Goal: Task Accomplishment & Management: Use online tool/utility

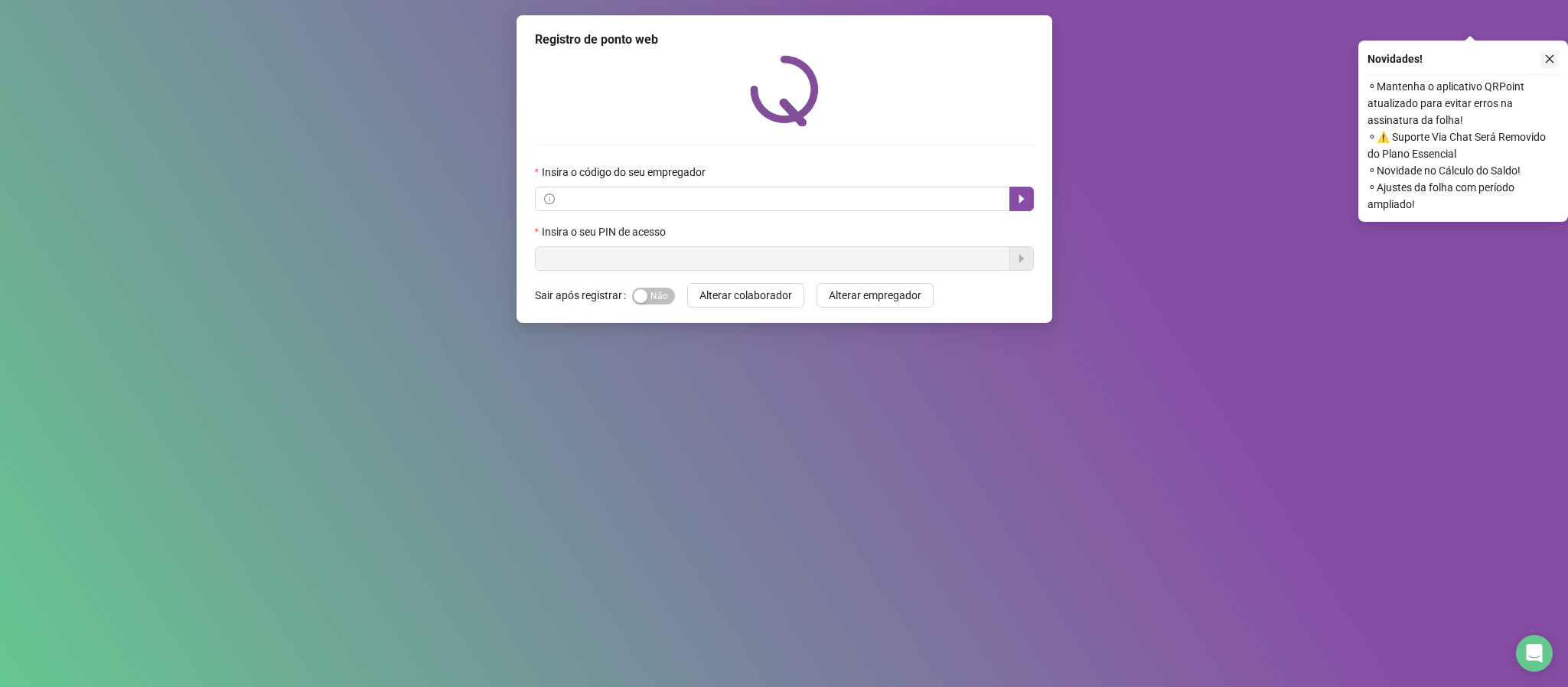
click at [1545, 63] on icon "close" at bounding box center [1550, 59] width 11 height 11
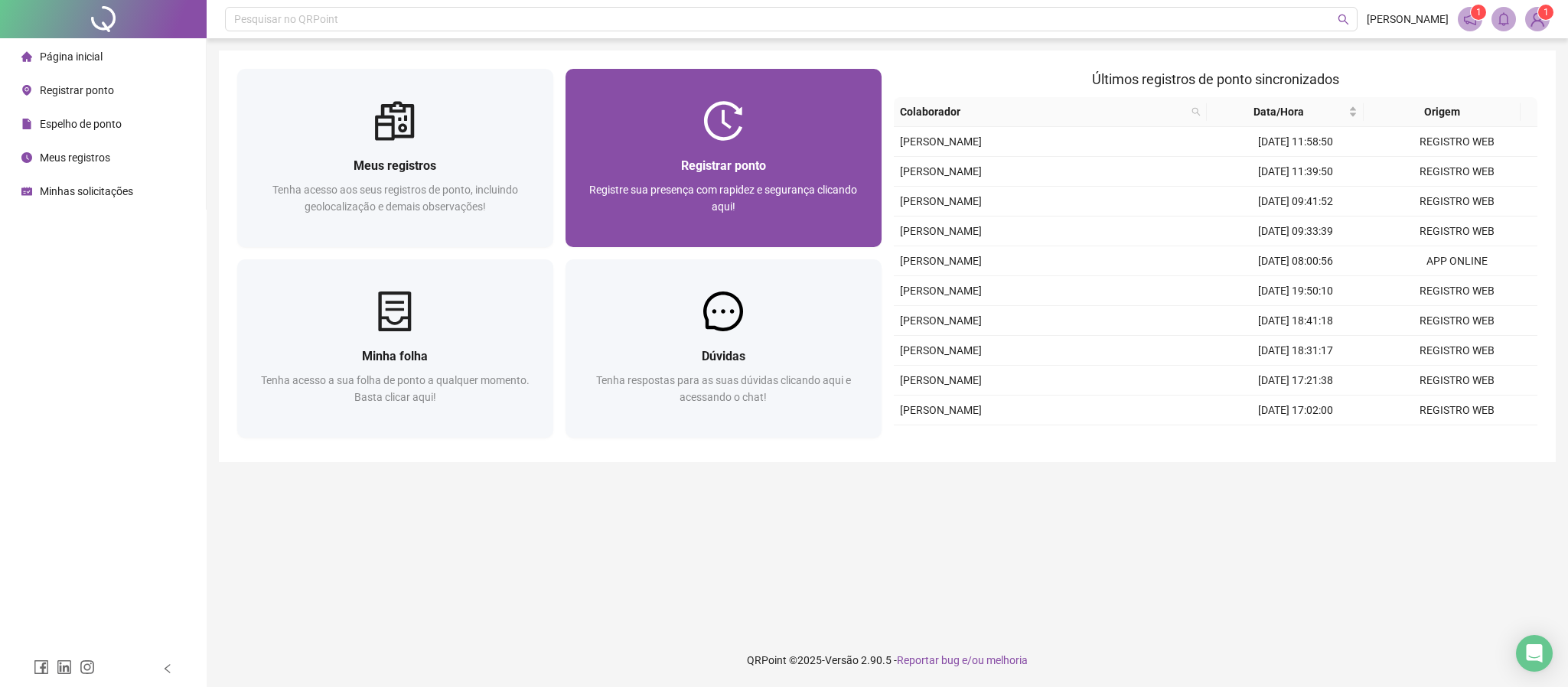
click at [705, 165] on span "Registrar ponto" at bounding box center [723, 165] width 85 height 15
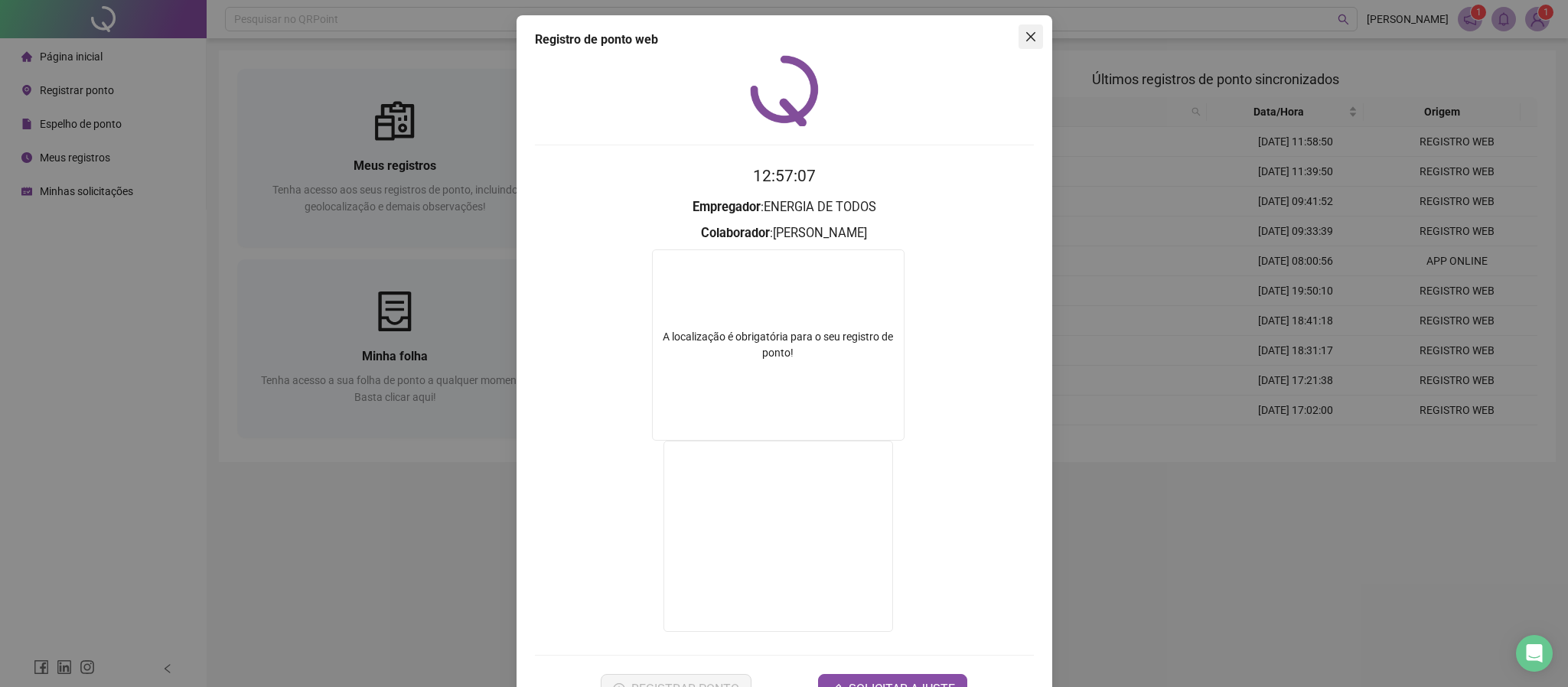
click at [1025, 31] on icon "close" at bounding box center [1031, 37] width 13 height 13
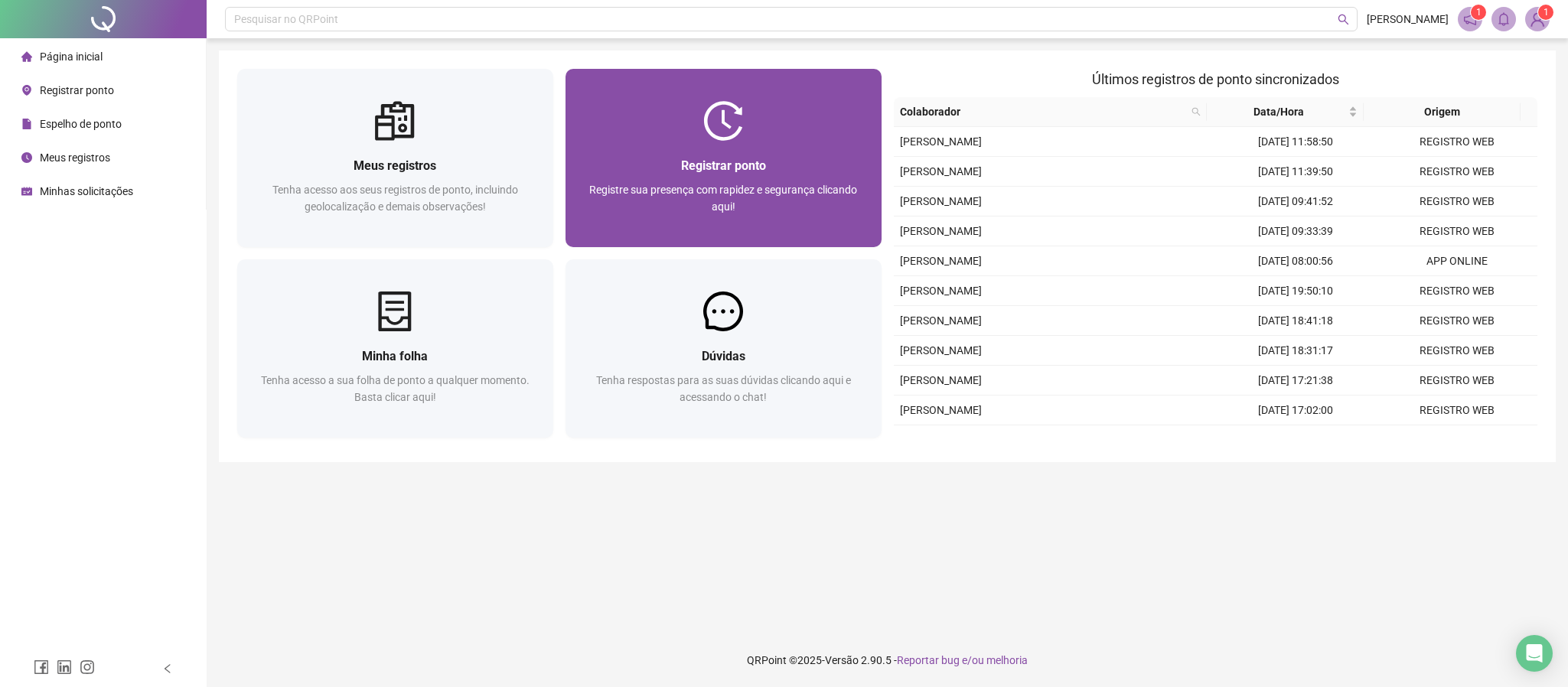
click at [748, 131] on div at bounding box center [723, 120] width 316 height 40
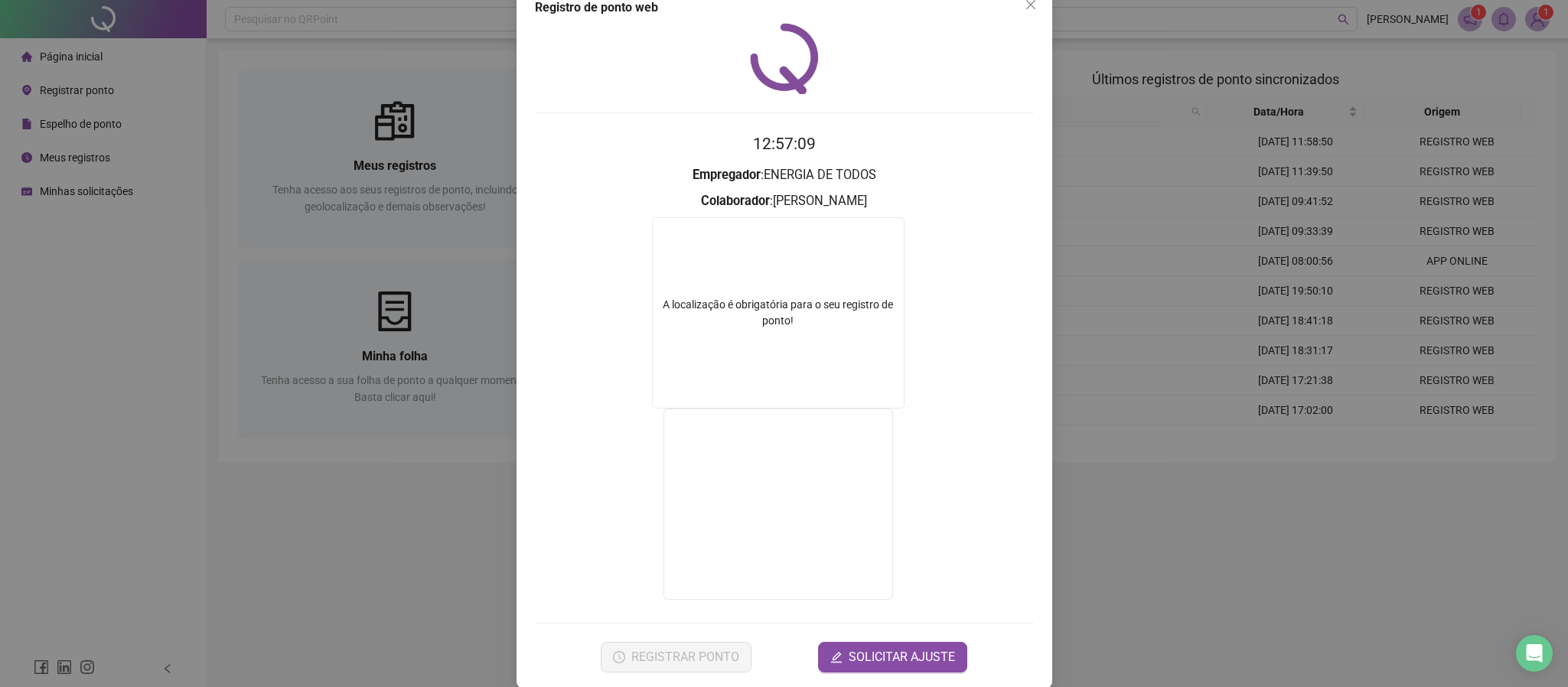
scroll to position [51, 0]
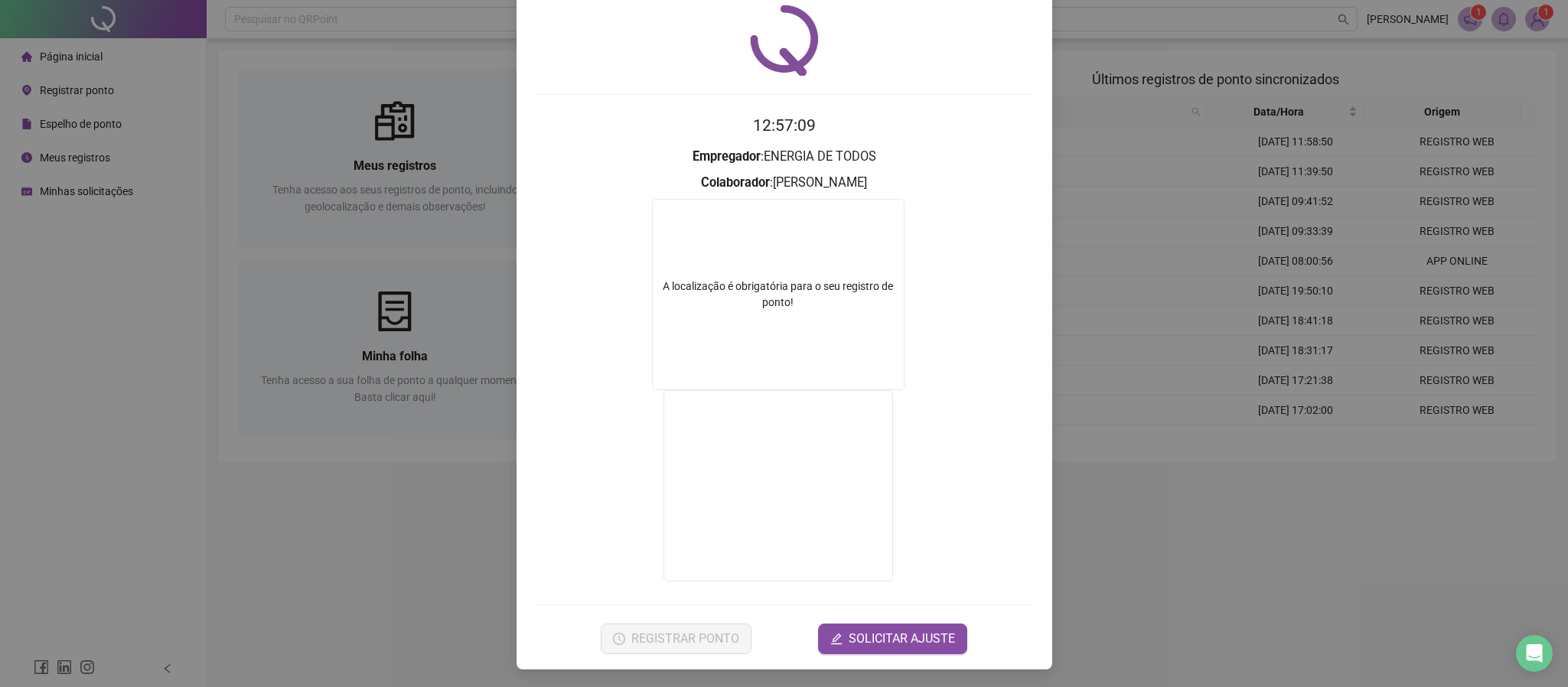
click at [668, 620] on form "12:57:09 Empregador : ENERGIA DE TODOS Colaborador : LORENA TATIELY PIRES A loc…" at bounding box center [784, 383] width 499 height 540
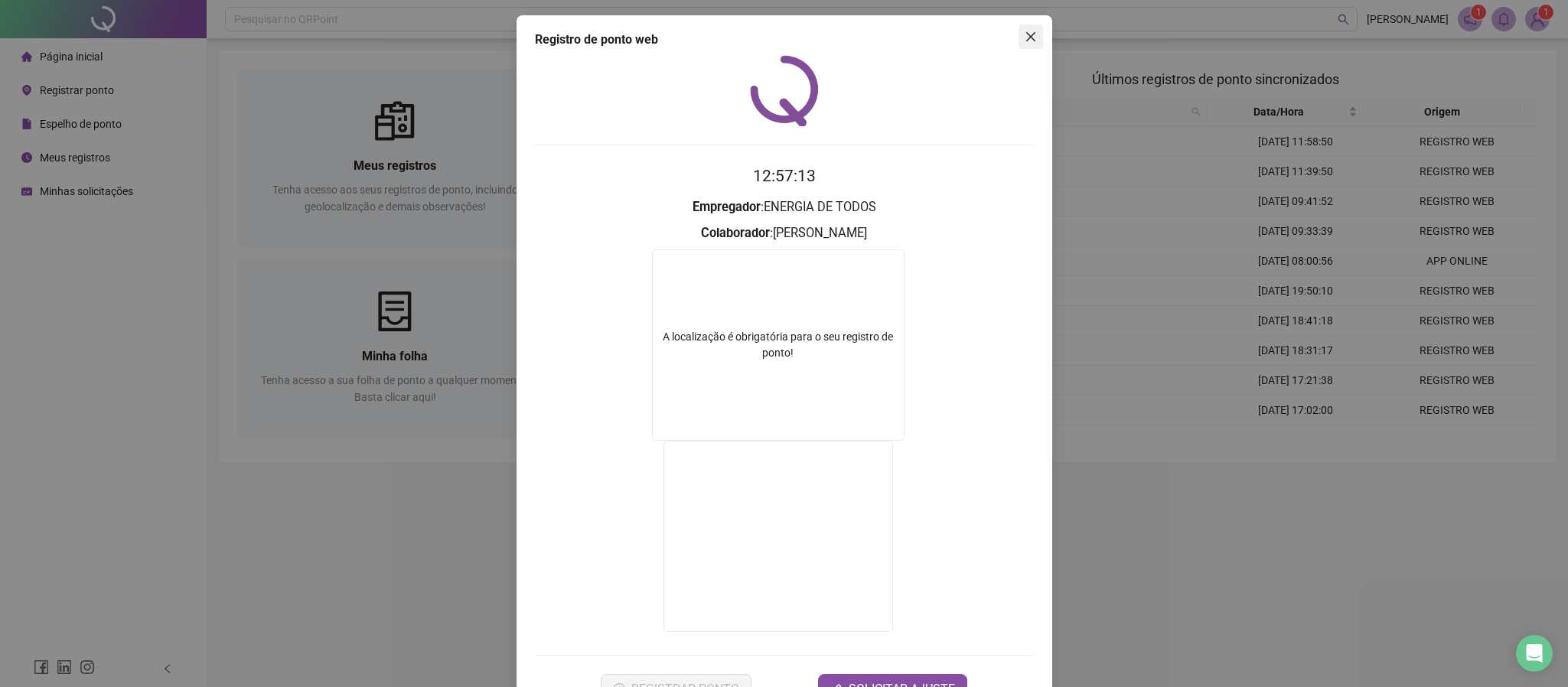
click at [1018, 46] on button "Close" at bounding box center [1030, 36] width 24 height 24
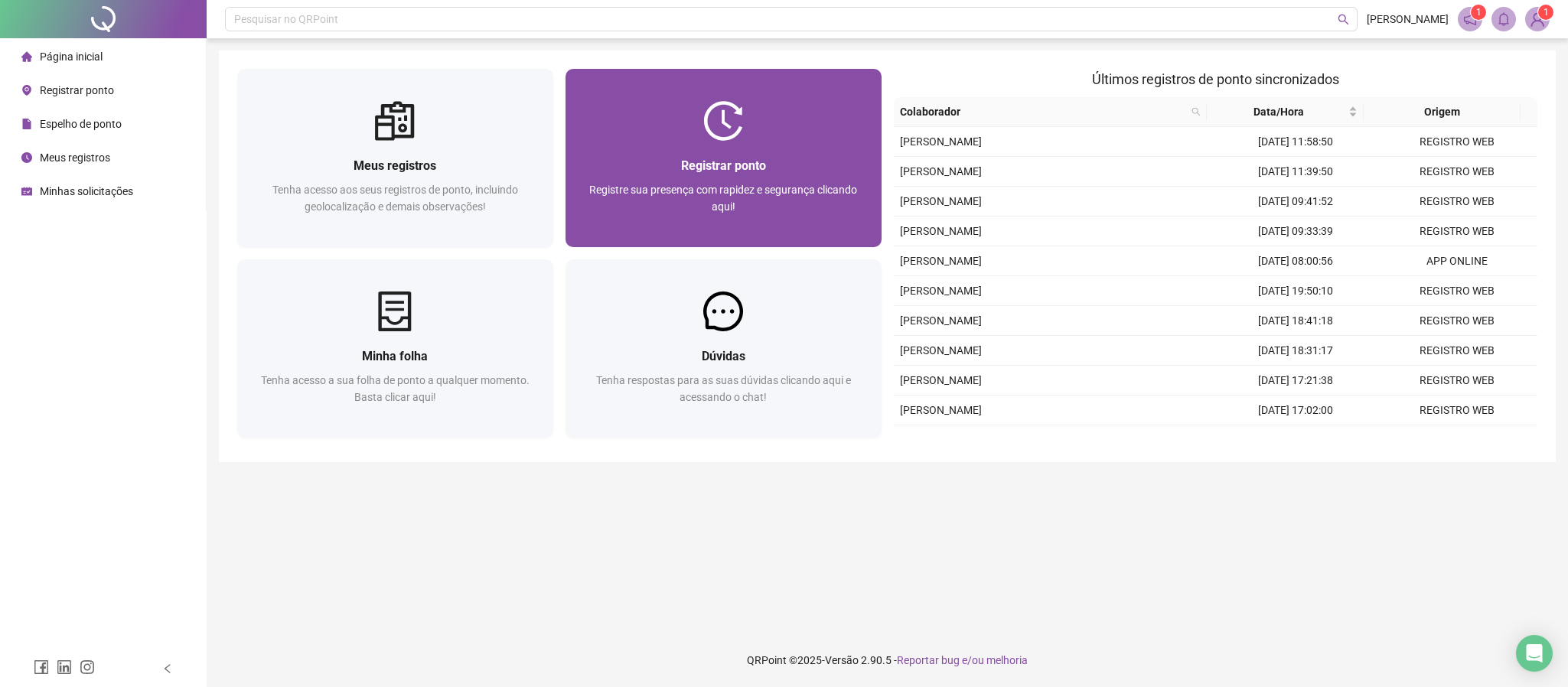
click at [740, 143] on div "Registrar ponto Registre sua presença com rapidez e segurança clicando aqui!" at bounding box center [723, 194] width 316 height 106
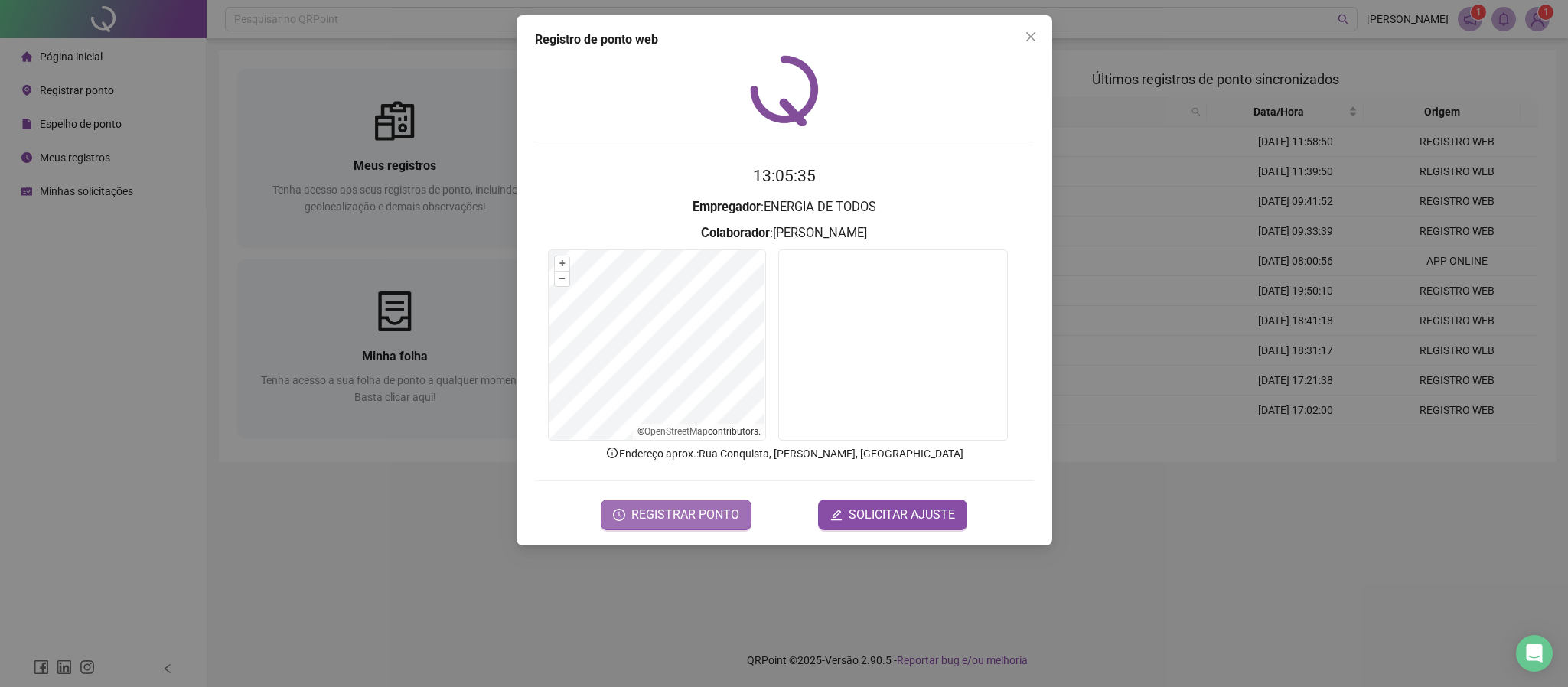
click at [632, 509] on button "REGISTRAR PONTO" at bounding box center [676, 514] width 151 height 31
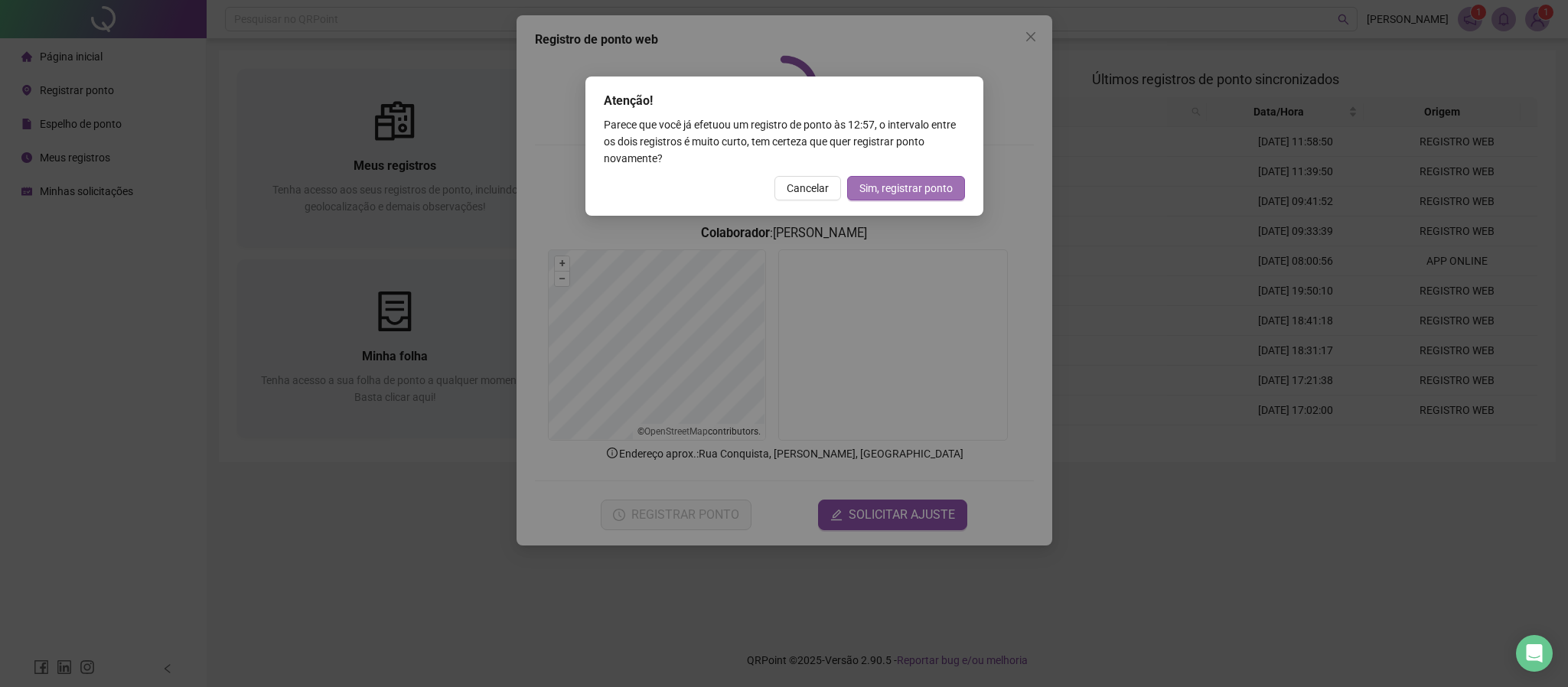
click at [878, 180] on span "Sim, registrar ponto" at bounding box center [906, 189] width 93 height 17
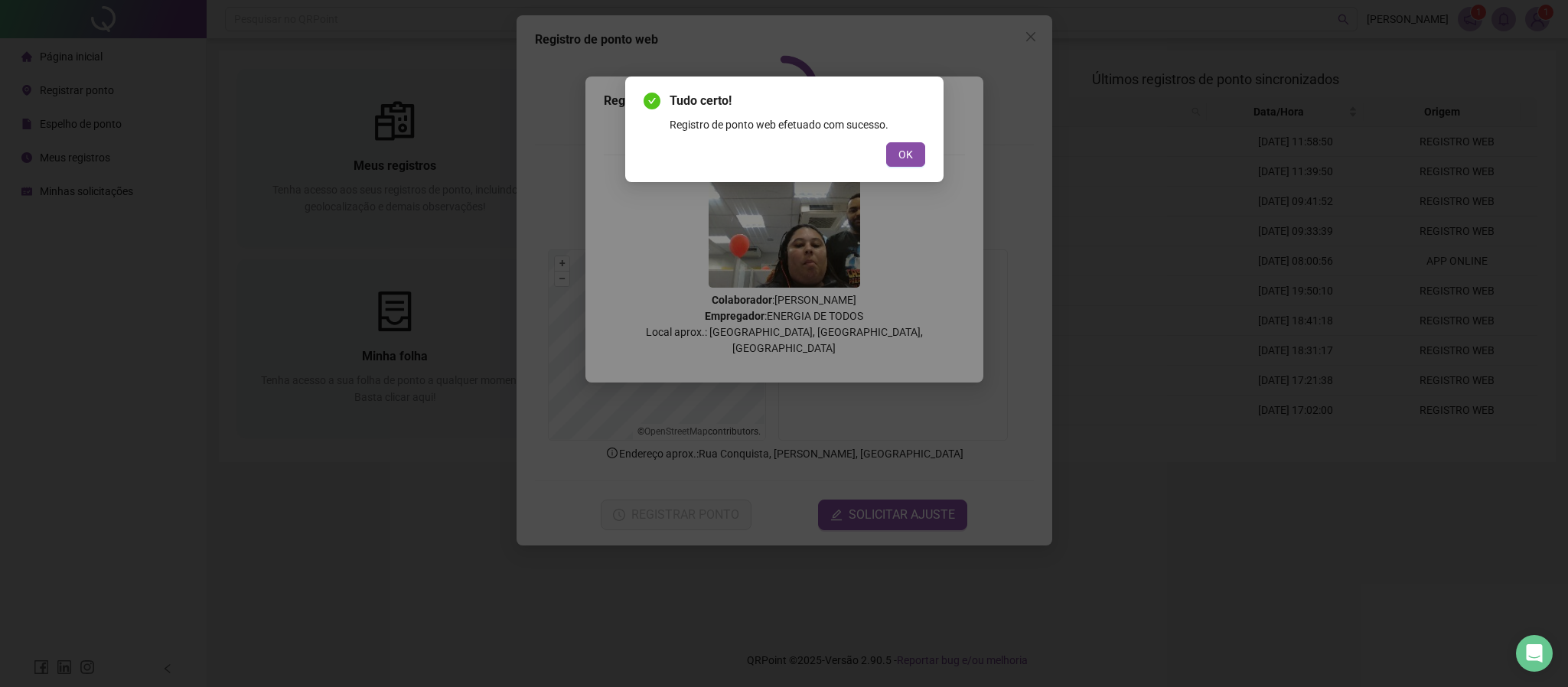
drag, startPoint x: 909, startPoint y: 149, endPoint x: 999, endPoint y: 56, distance: 129.4
click at [919, 136] on div "Tudo certo! Registro de ponto web efetuado com sucesso. OK" at bounding box center [784, 129] width 282 height 75
click at [907, 149] on span "OK" at bounding box center [906, 155] width 15 height 17
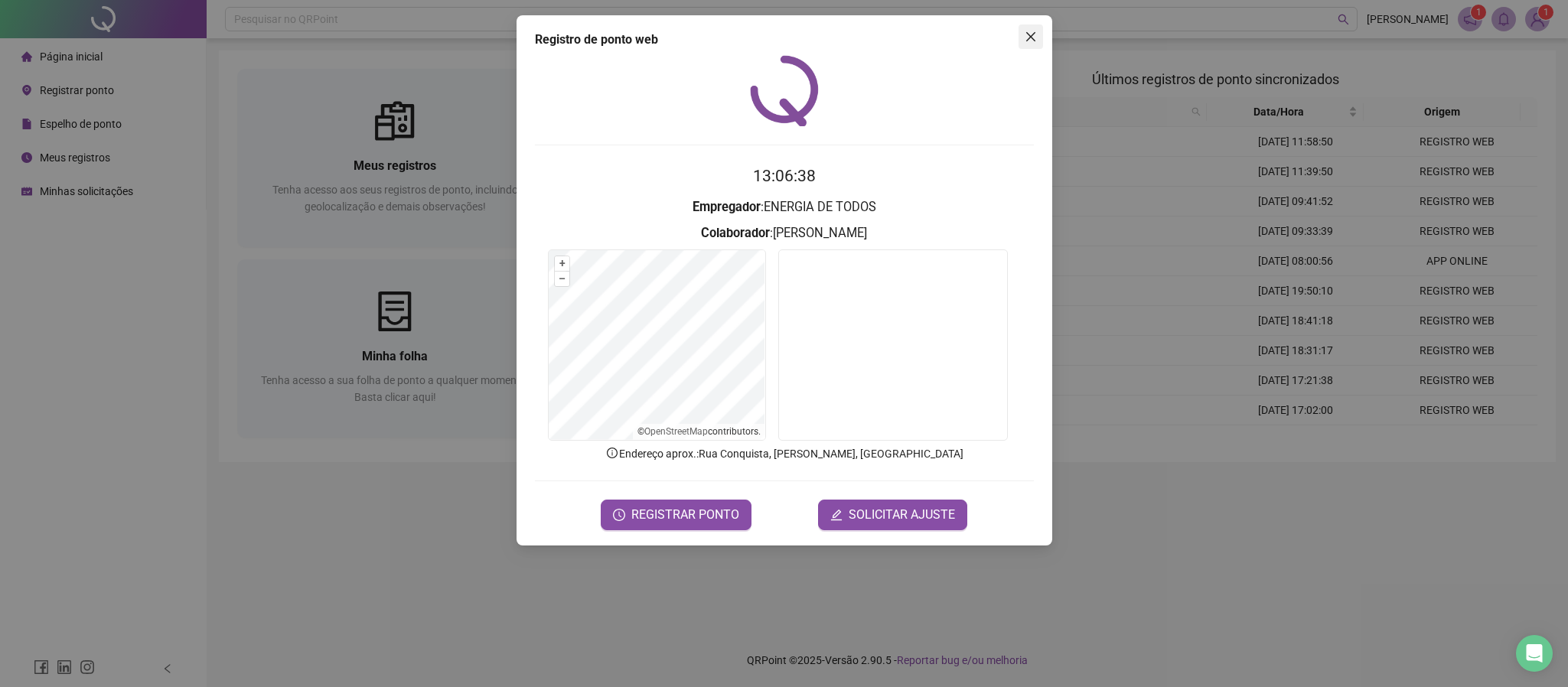
click at [1026, 45] on button "Close" at bounding box center [1030, 36] width 24 height 24
